Goal: Task Accomplishment & Management: Manage account settings

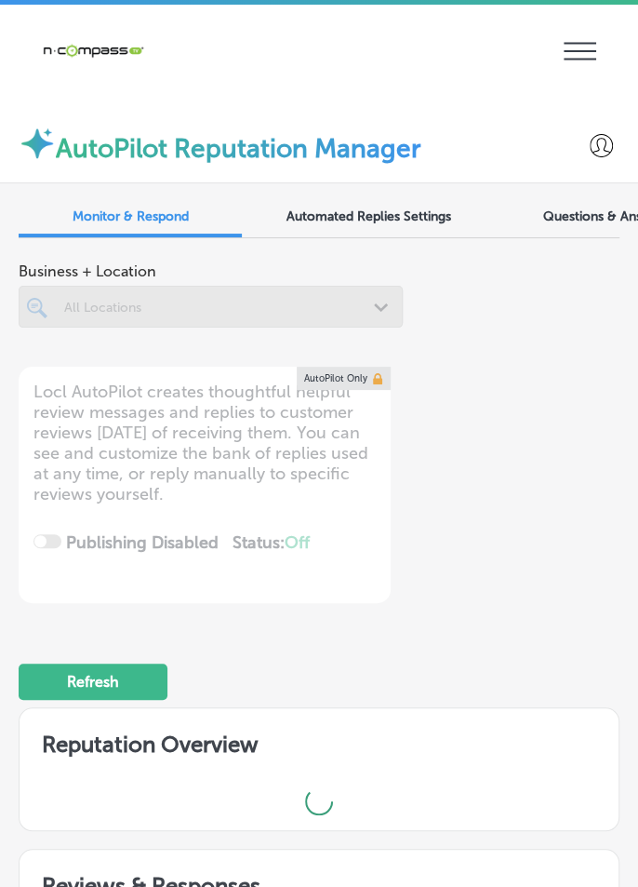
scroll to position [39, 0]
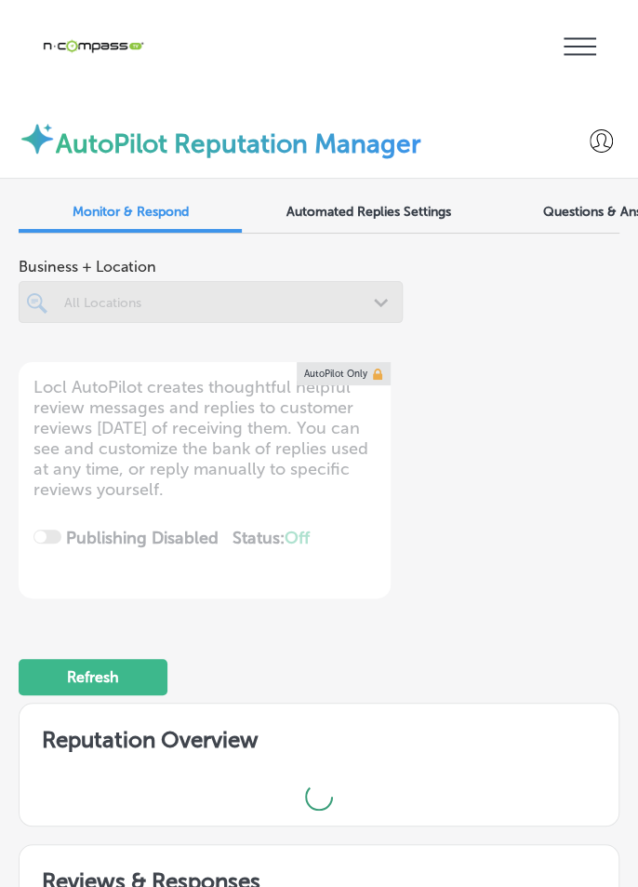
click at [594, 42] on icon "iconmonstr-menu-thin copy Created with Sketch." at bounding box center [580, 47] width 33 height 28
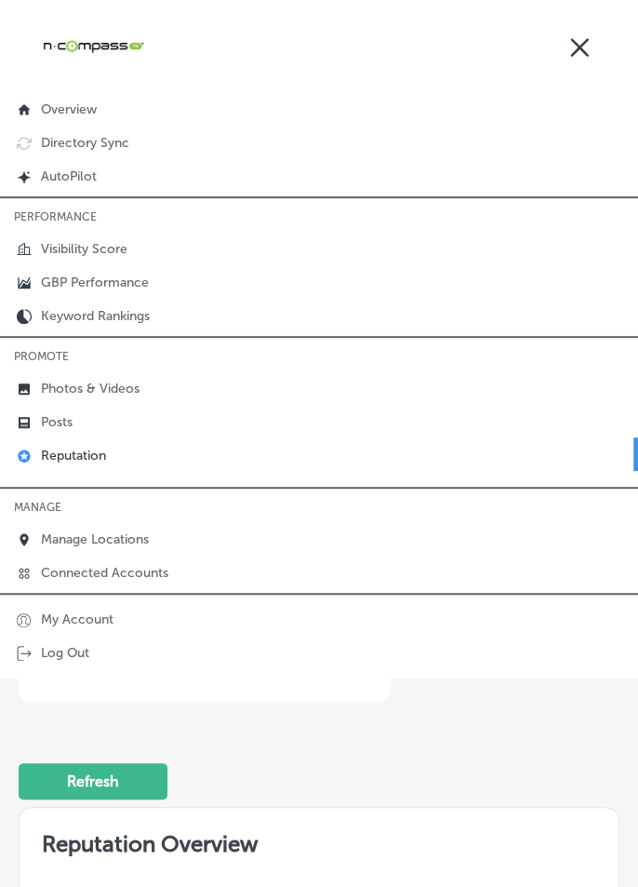
type textarea "x"
click at [134, 531] on p "Manage Locations" at bounding box center [95, 539] width 108 height 16
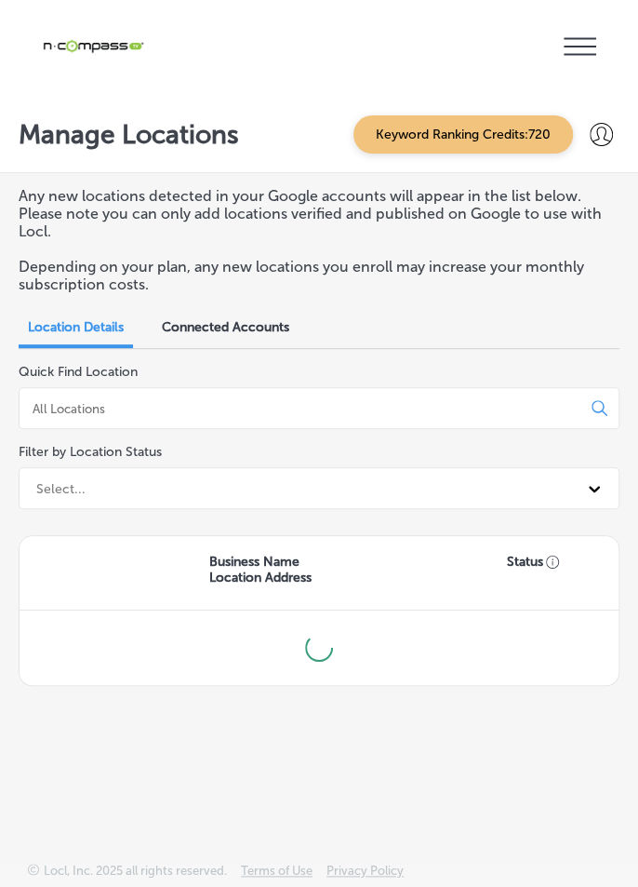
click at [303, 429] on div "Filter by Location Status Select..." at bounding box center [319, 472] width 601 height 87
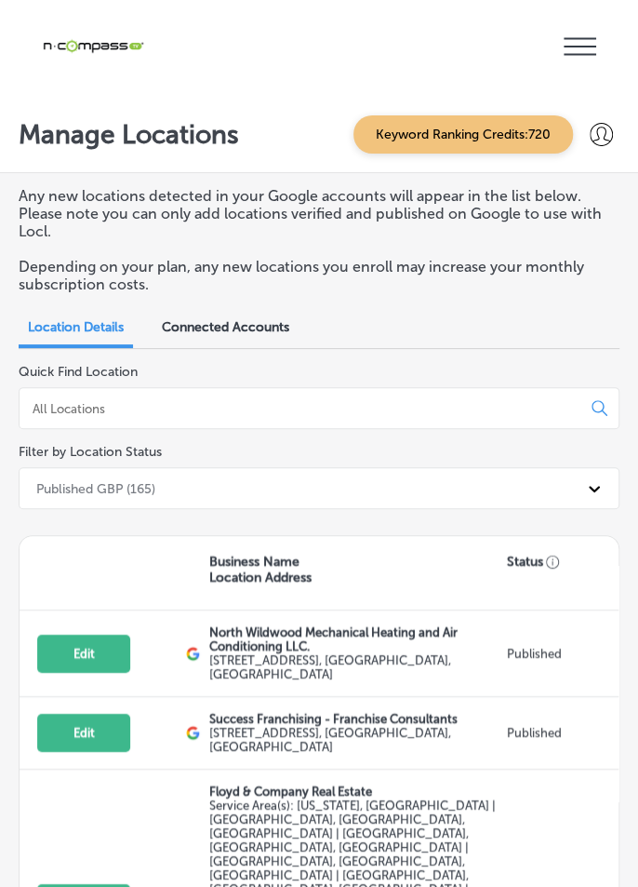
click at [344, 400] on input at bounding box center [304, 408] width 546 height 17
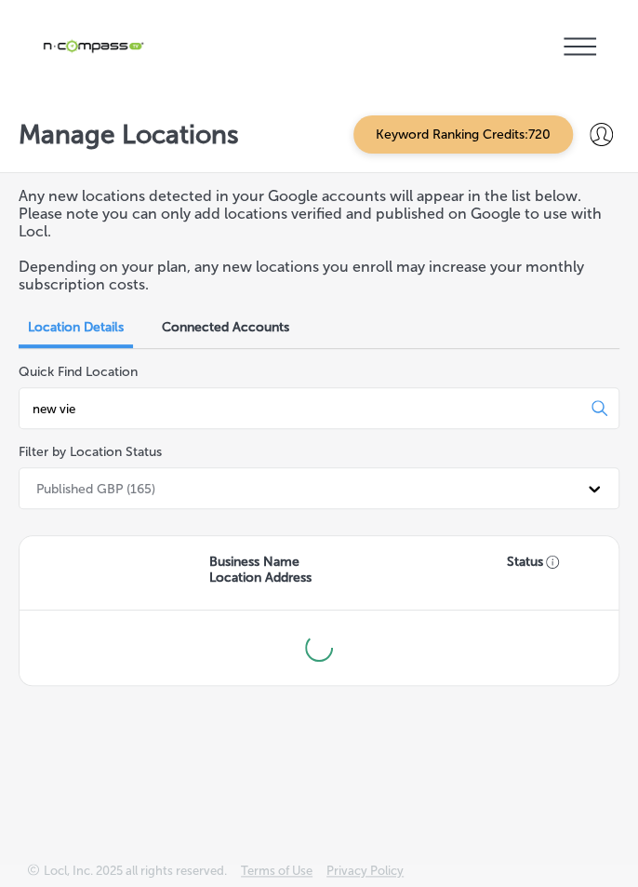
type input "new view"
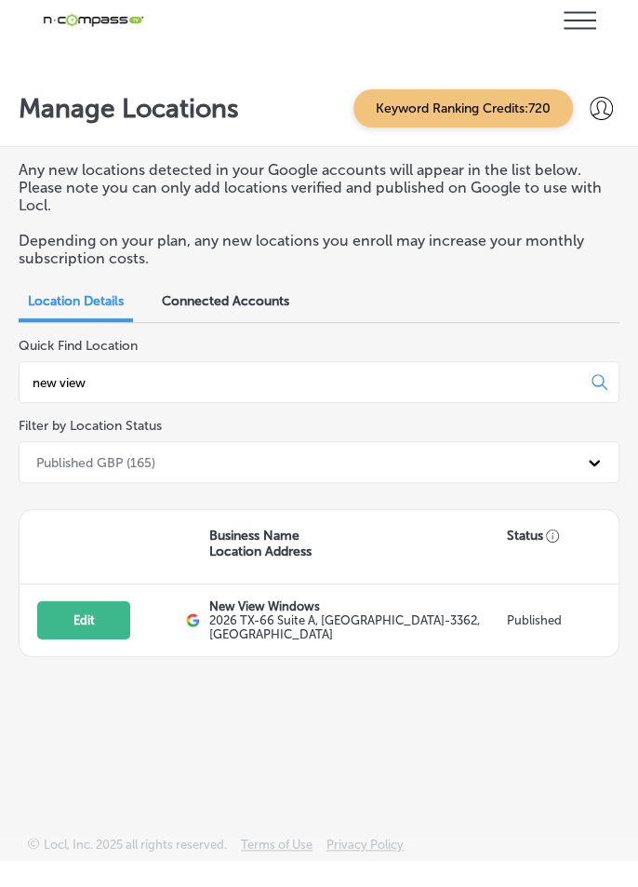
scroll to position [39, 0]
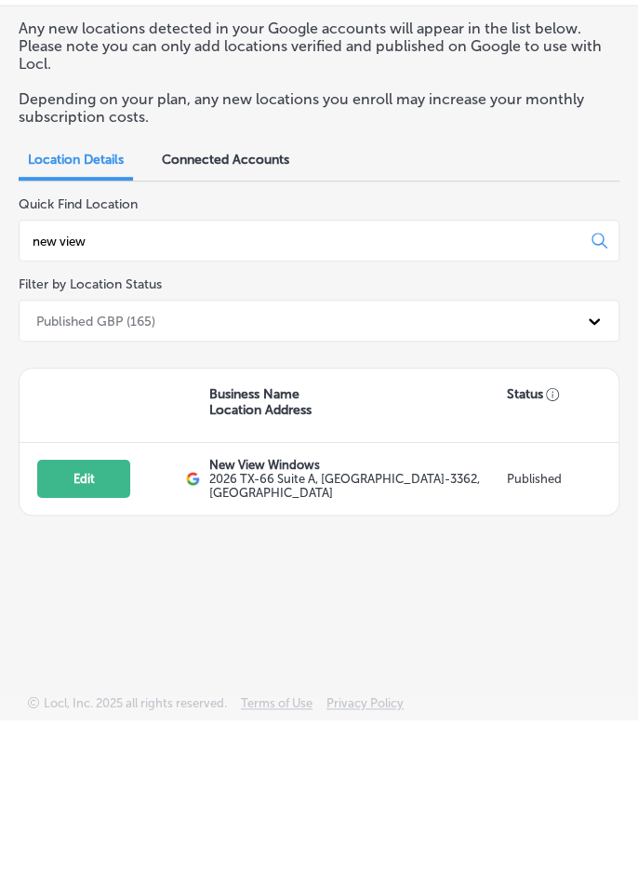
click at [54, 627] on button "Edit" at bounding box center [83, 646] width 93 height 38
select select "US"
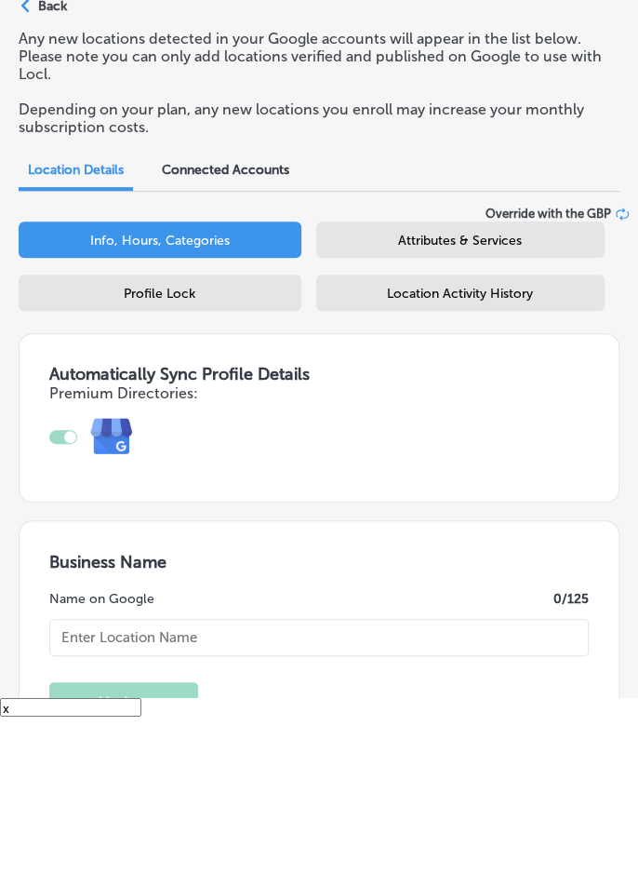
scroll to position [72, 0]
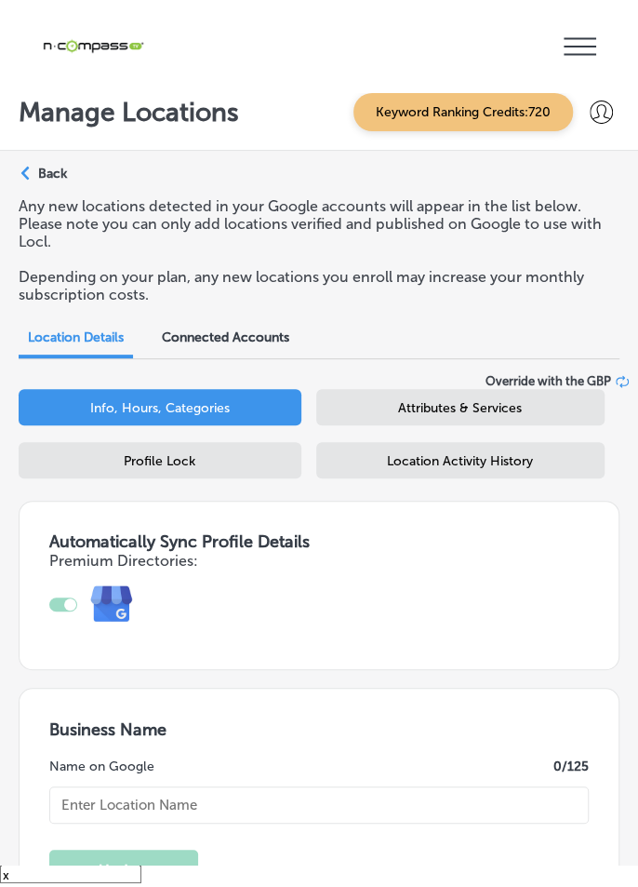
type input "New View Windows"
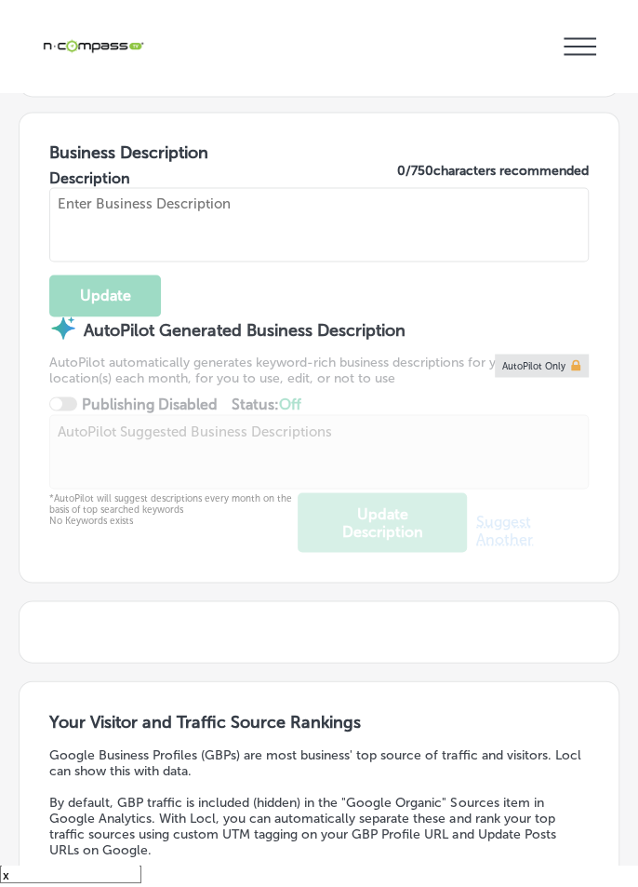
scroll to position [860, 0]
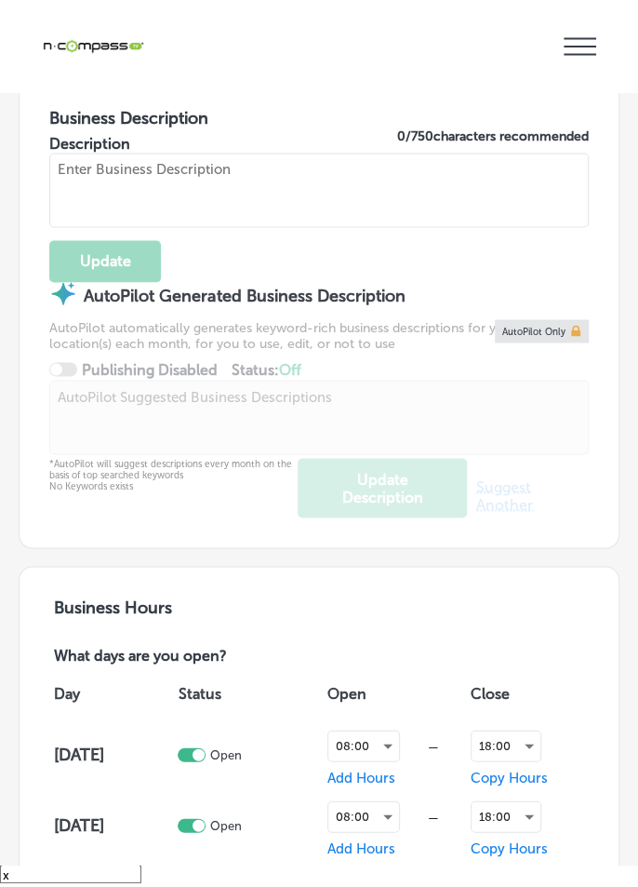
type textarea "New View Windows, based in [GEOGRAPHIC_DATA], [GEOGRAPHIC_DATA], is your truste…"
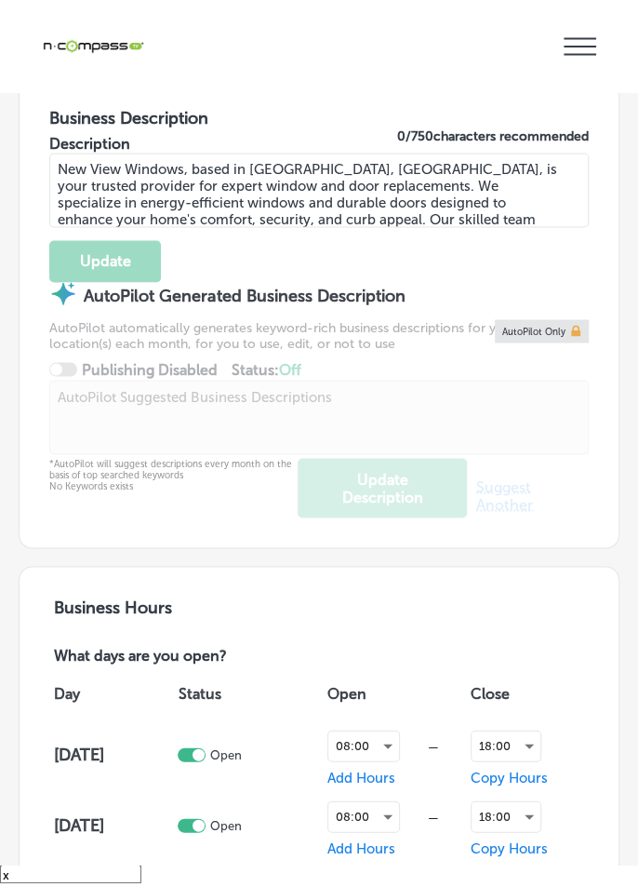
scroll to position [116, 0]
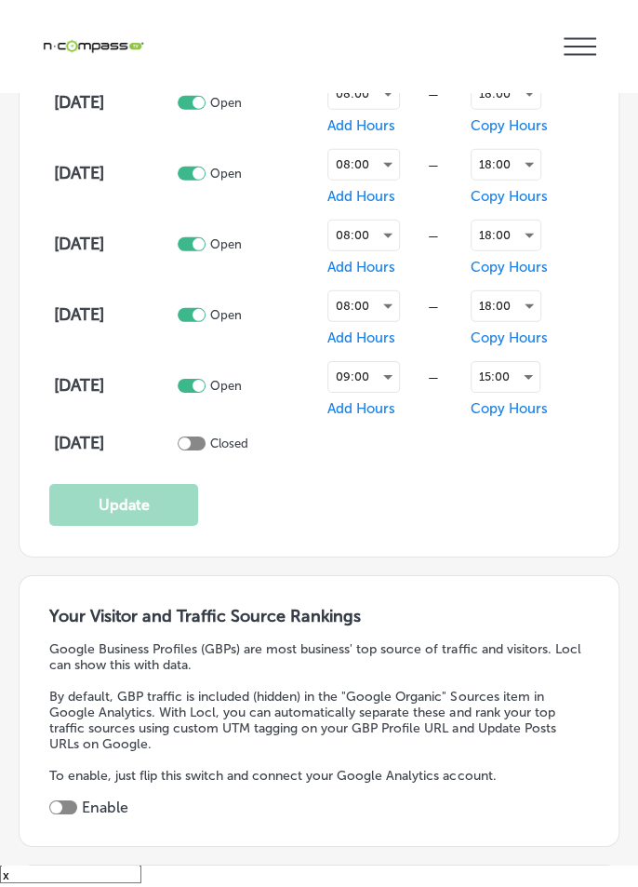
checkbox input "true"
type input "[URL][DOMAIN_NAME]"
type input "2026 TX-66 Suite A"
type input "Rockwall"
type input "75087-3362"
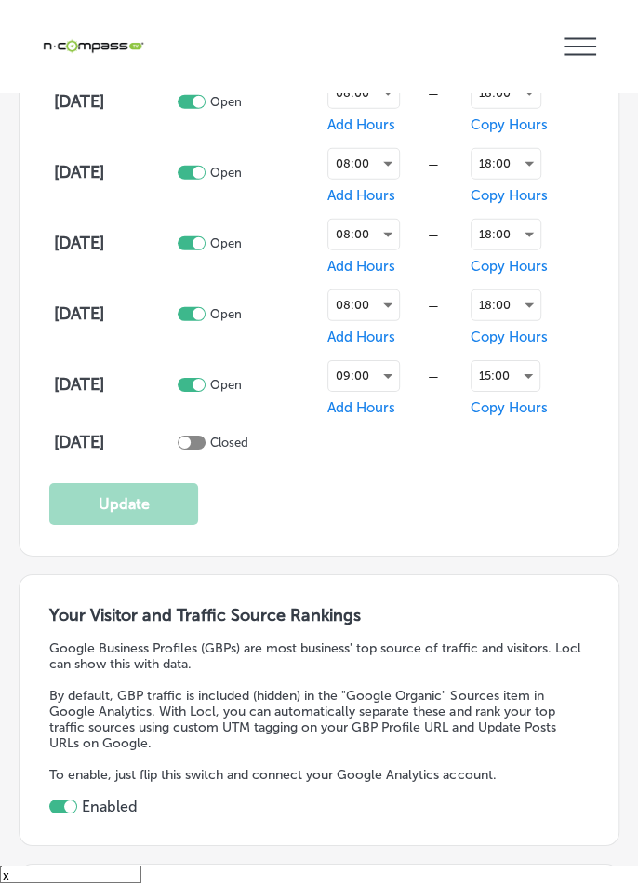
type input "US"
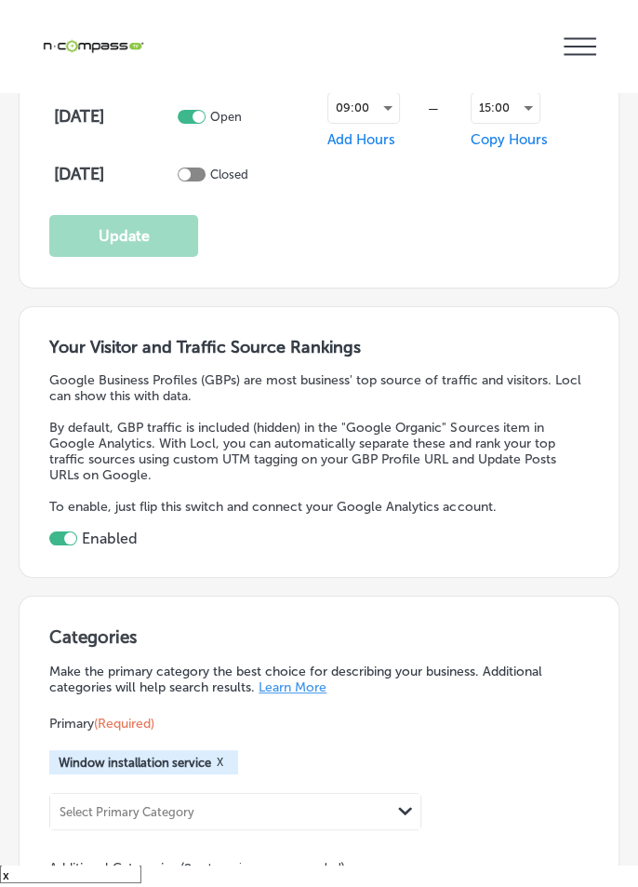
type input "[PHONE_NUMBER]"
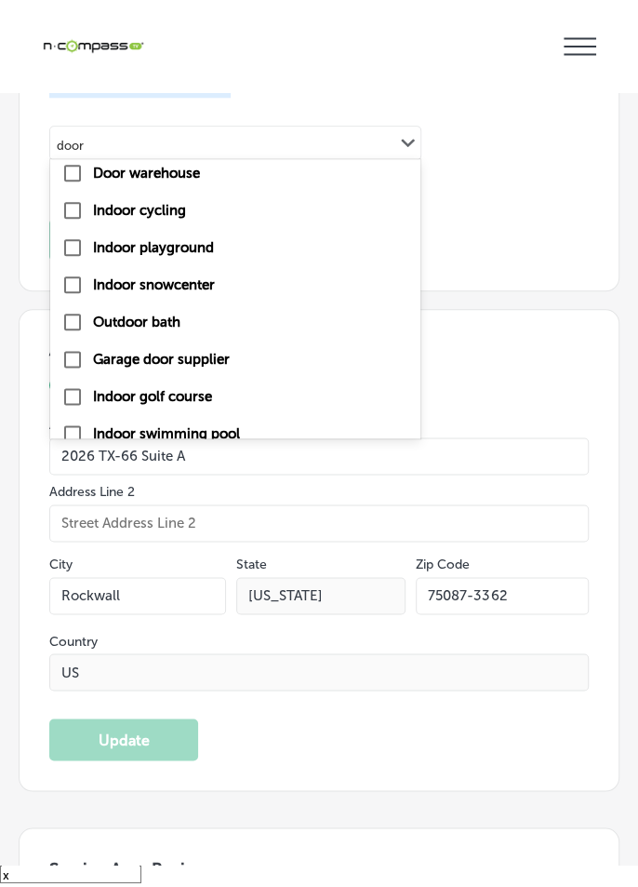
scroll to position [0, 0]
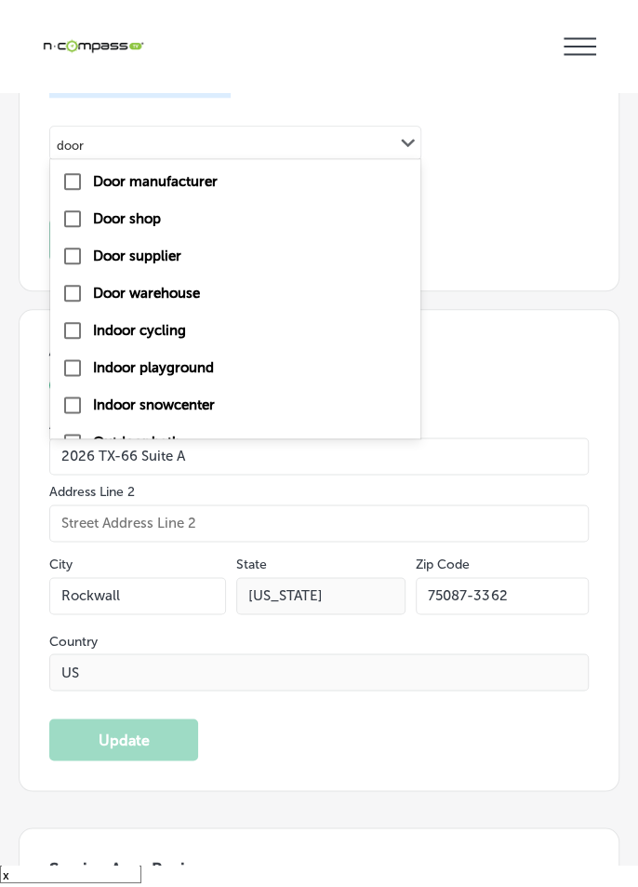
type input "door"
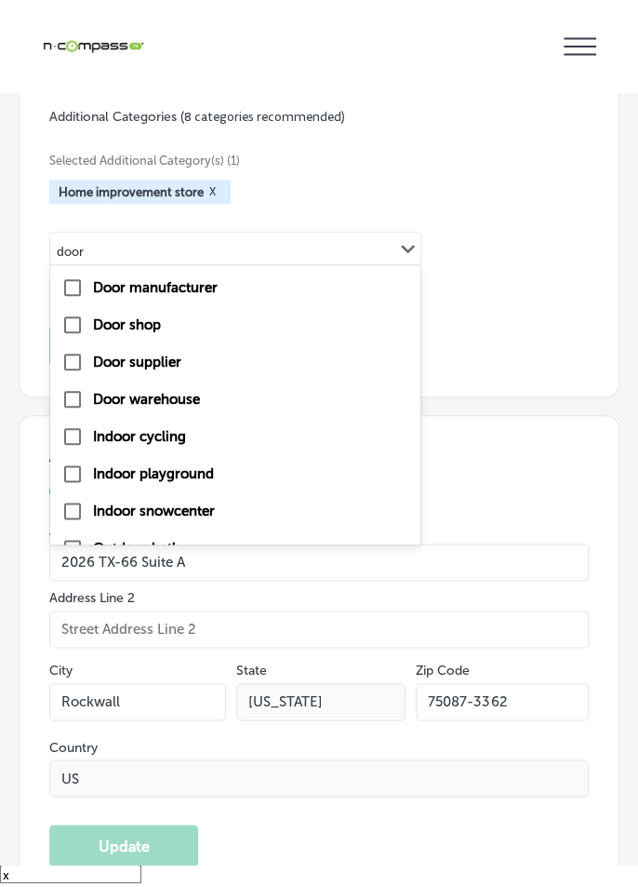
type input "door"
click at [542, 264] on div "Selected Additional Category(s) (1) Home improvement store X option Door manufa…" at bounding box center [319, 207] width 540 height 163
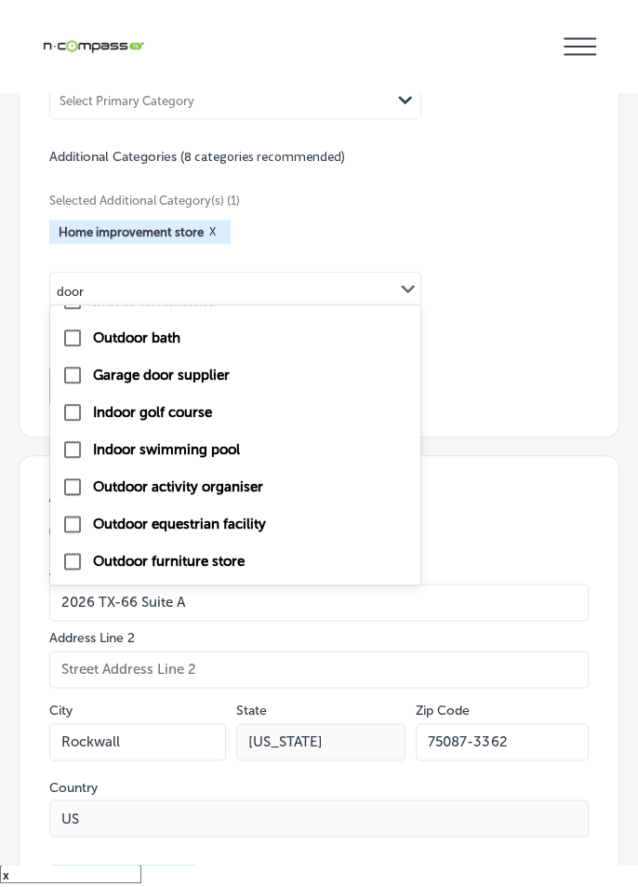
scroll to position [246, 0]
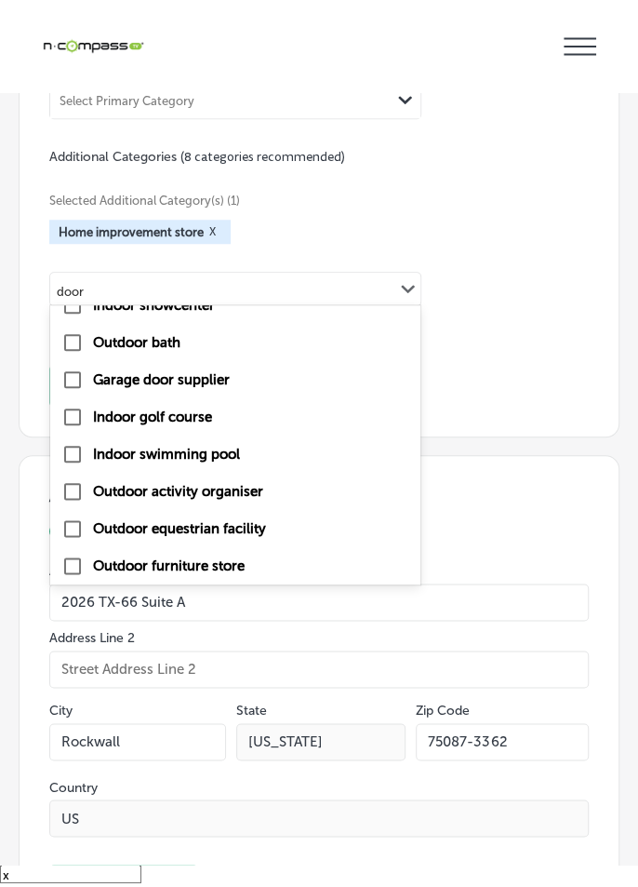
type input "door"
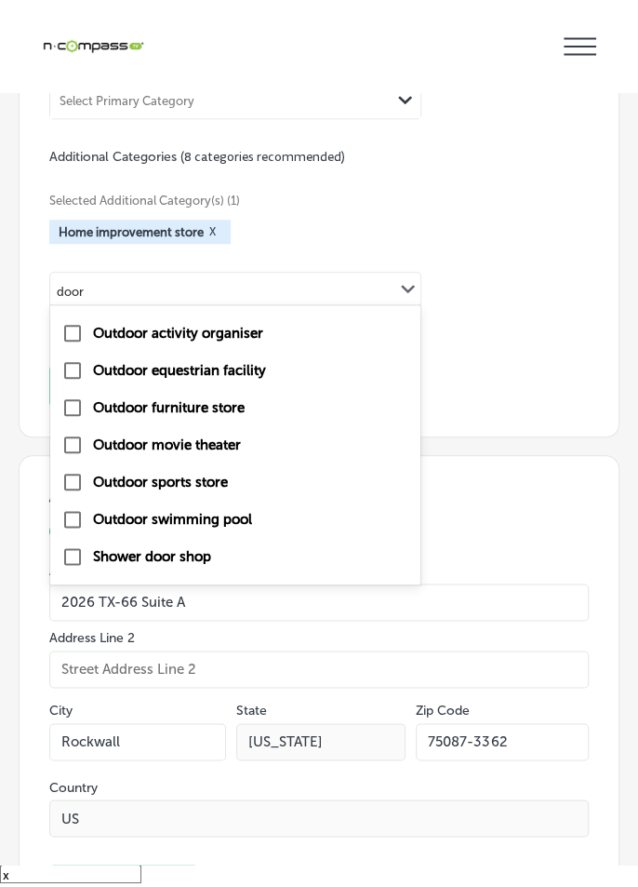
scroll to position [405, 0]
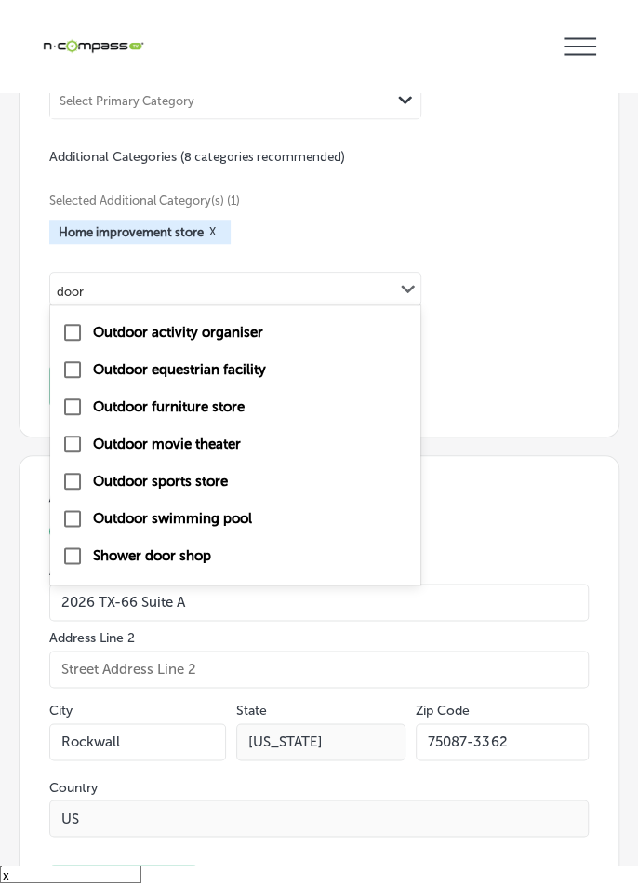
type input "door"
